Goal: Task Accomplishment & Management: Manage account settings

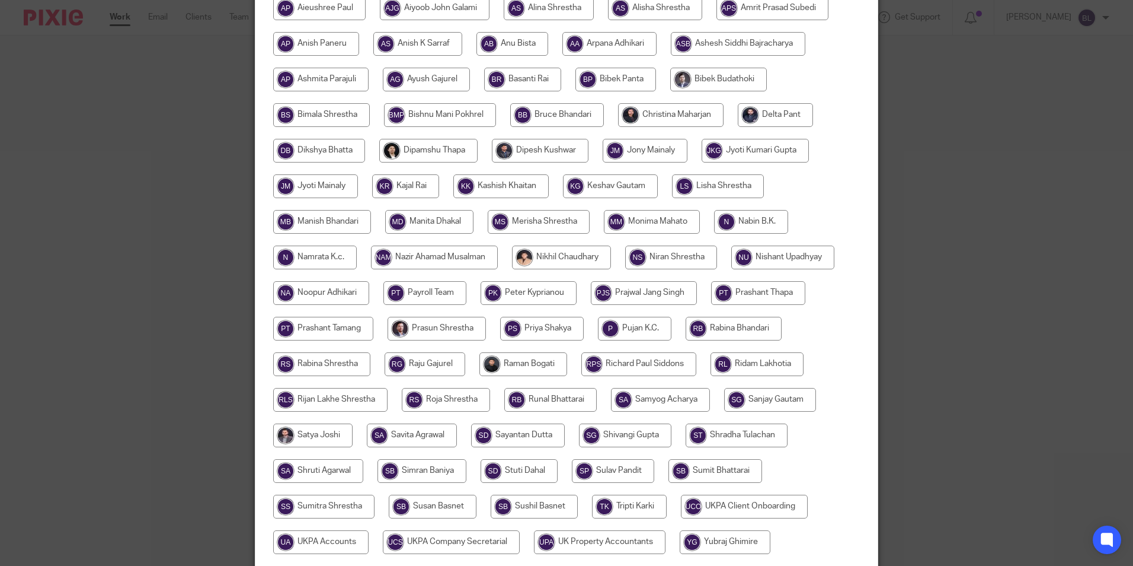
scroll to position [237, 0]
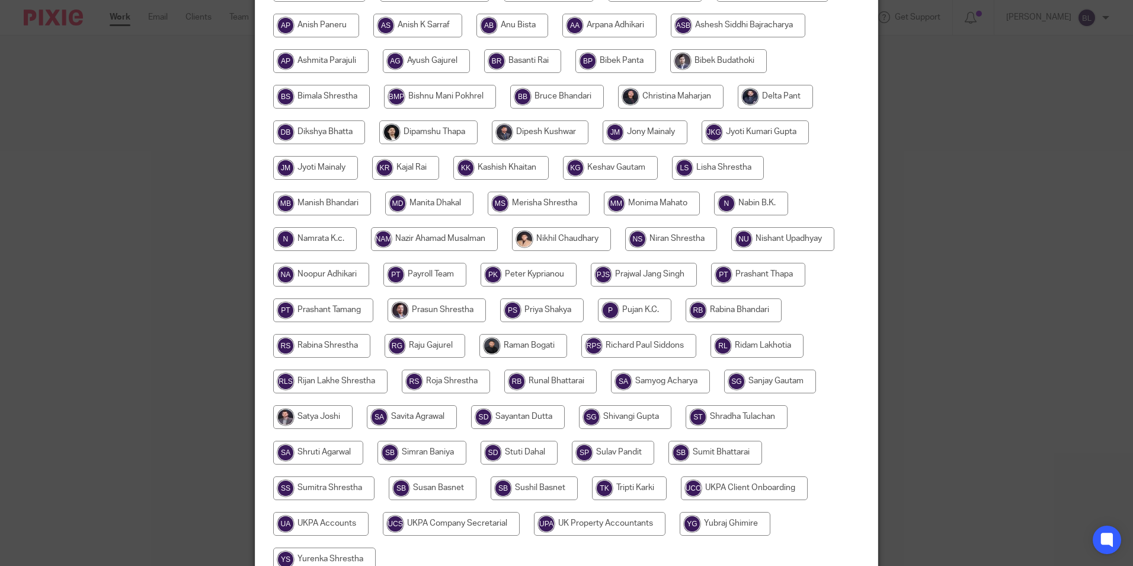
click at [443, 383] on input "radio" at bounding box center [446, 381] width 88 height 24
radio input "true"
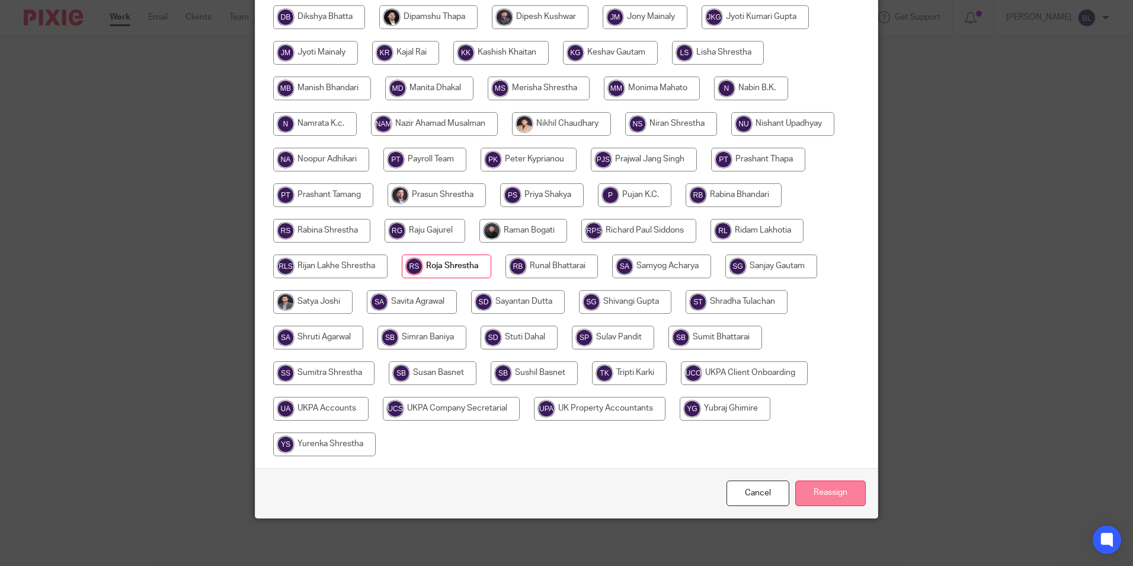
click at [823, 499] on input "Reassign" at bounding box center [831, 492] width 71 height 25
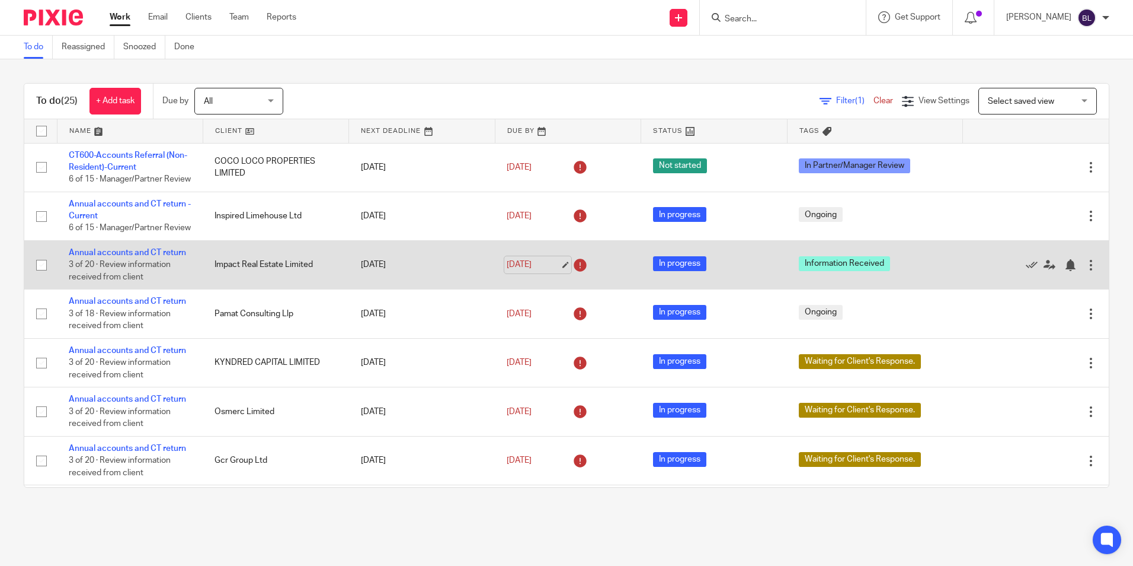
click at [552, 271] on link "[DATE]" at bounding box center [533, 264] width 53 height 12
click at [1044, 271] on icon at bounding box center [1050, 265] width 12 height 12
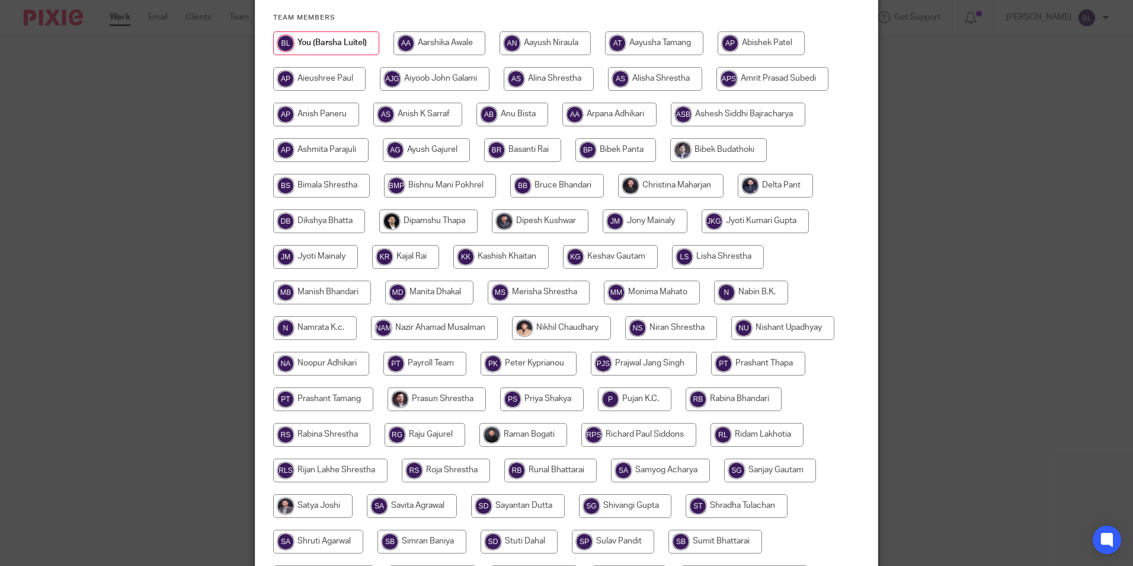
scroll to position [178, 0]
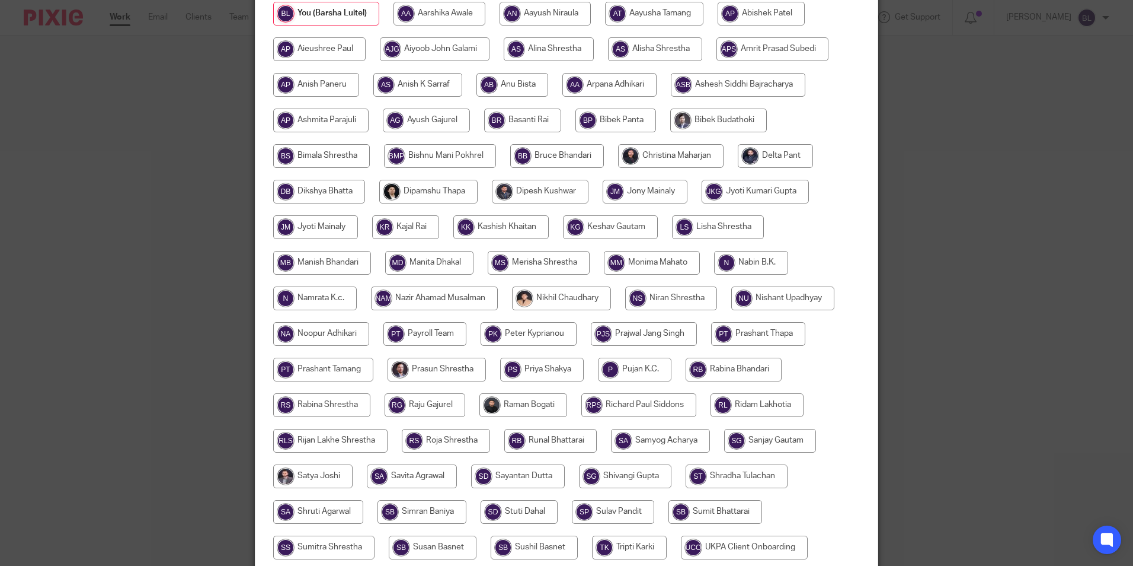
click at [731, 364] on input "radio" at bounding box center [734, 369] width 96 height 24
radio input "true"
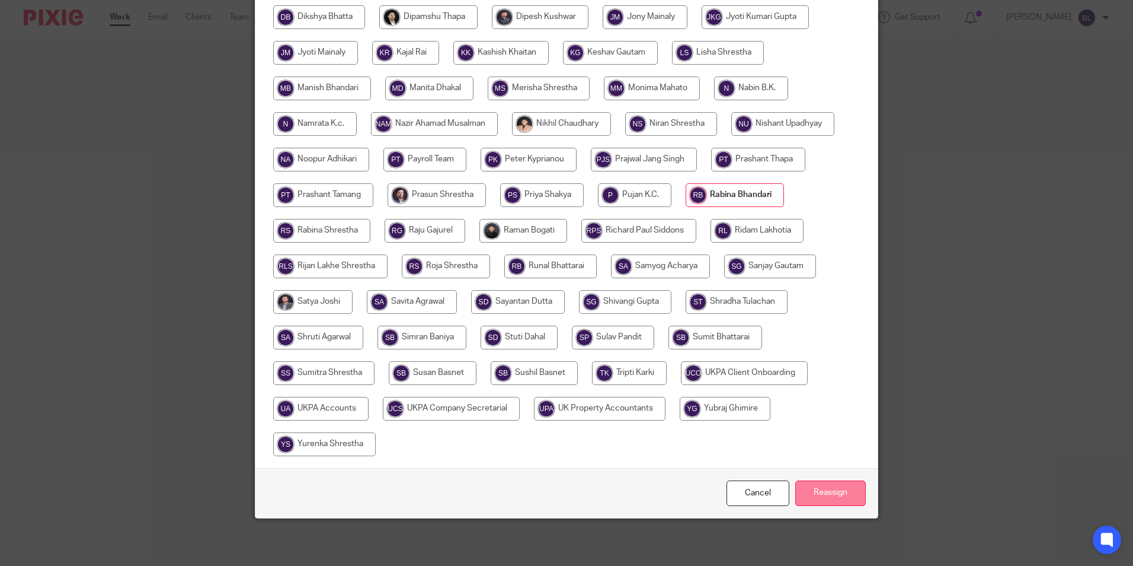
click at [820, 492] on input "Reassign" at bounding box center [831, 492] width 71 height 25
